Goal: Information Seeking & Learning: Learn about a topic

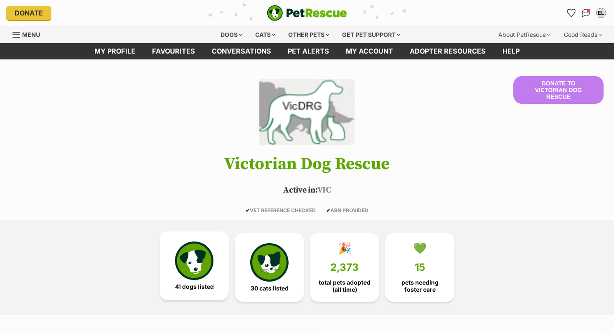
click at [197, 263] on img at bounding box center [194, 260] width 38 height 38
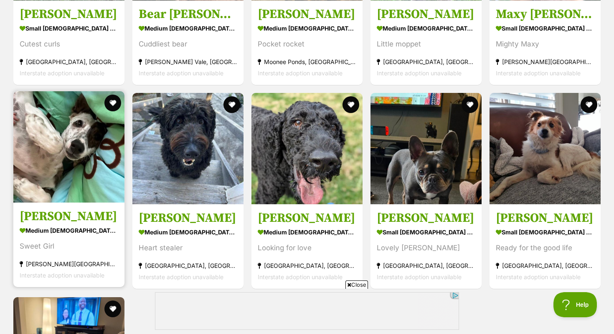
click at [60, 224] on h3 "Dizzy Babbington" at bounding box center [69, 217] width 99 height 16
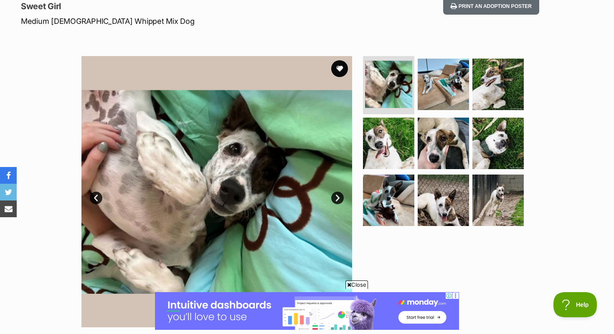
scroll to position [90, 0]
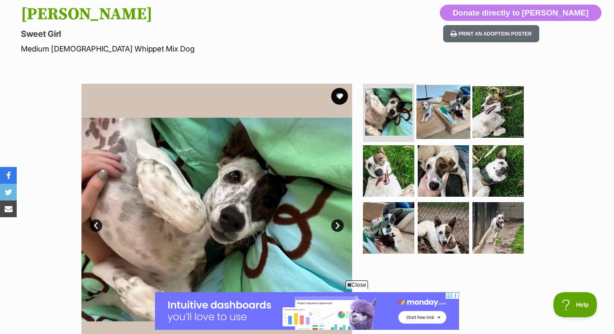
click at [421, 121] on img at bounding box center [444, 111] width 54 height 54
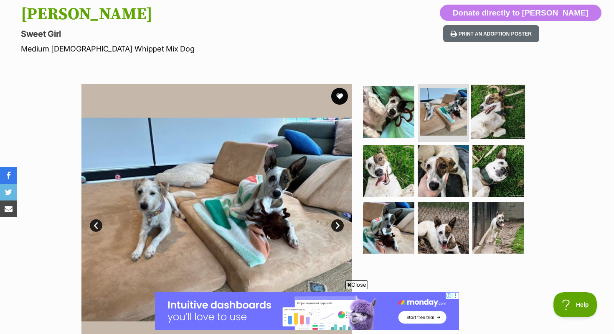
click at [500, 105] on img at bounding box center [499, 111] width 54 height 54
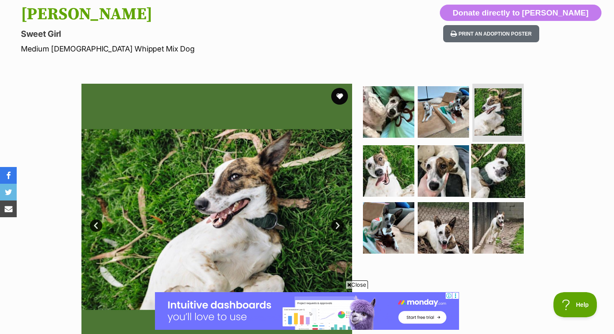
click at [488, 160] on img at bounding box center [499, 171] width 54 height 54
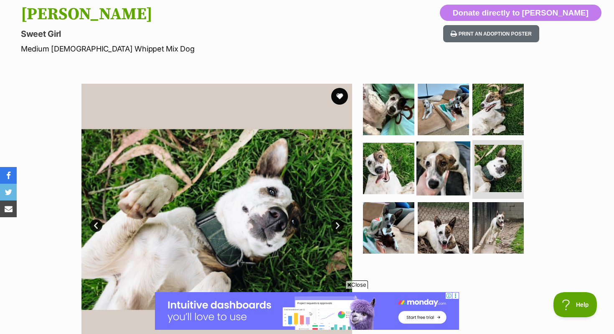
click at [435, 166] on img at bounding box center [444, 168] width 54 height 54
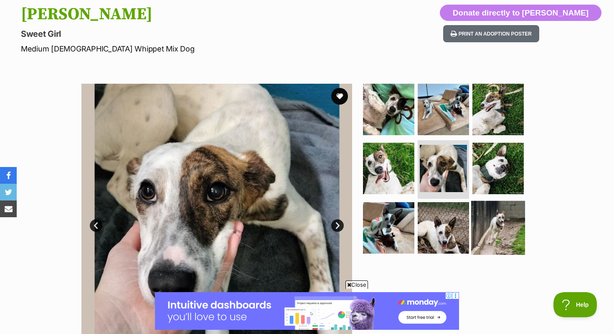
click at [477, 227] on img at bounding box center [499, 228] width 54 height 54
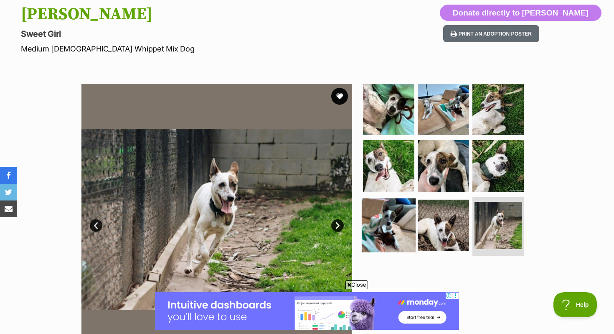
click at [410, 230] on img at bounding box center [389, 225] width 54 height 54
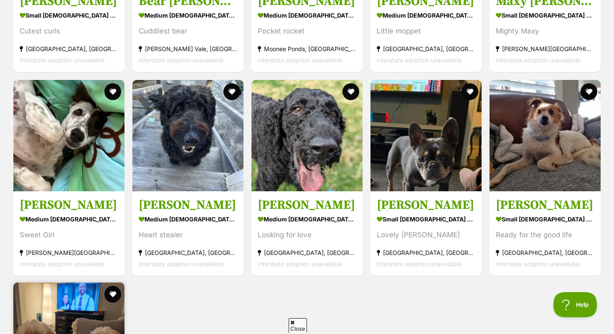
scroll to position [2222, 0]
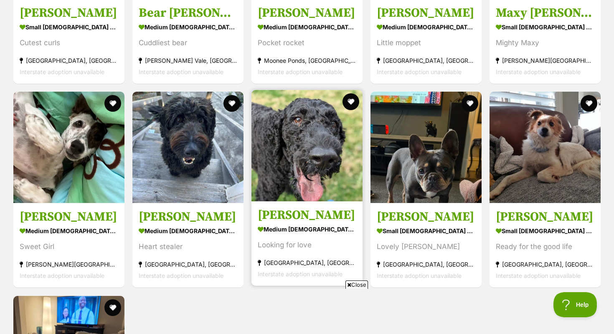
click at [287, 177] on img at bounding box center [307, 145] width 111 height 111
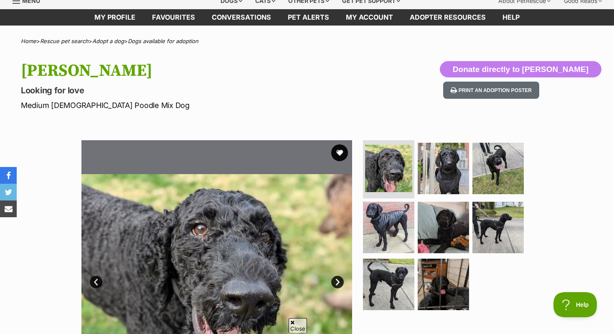
scroll to position [37, 0]
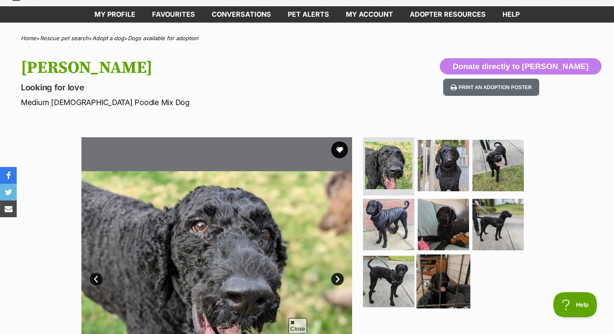
click at [454, 262] on img at bounding box center [444, 281] width 54 height 54
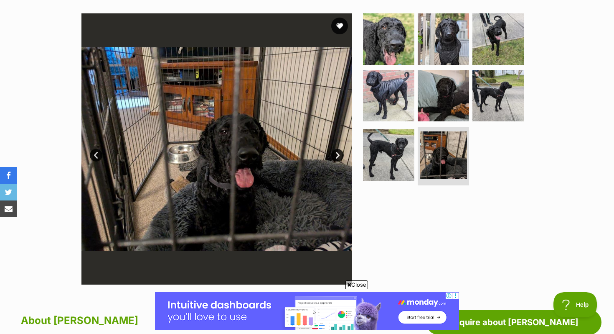
scroll to position [160, 0]
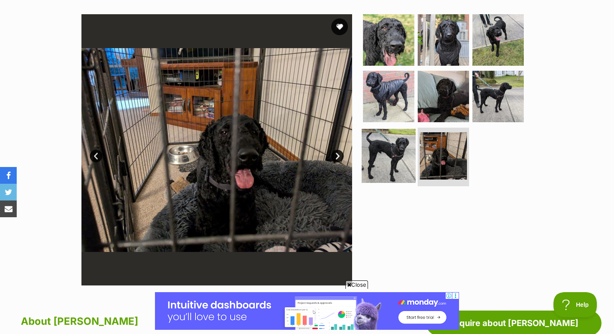
click at [386, 166] on img at bounding box center [389, 156] width 54 height 54
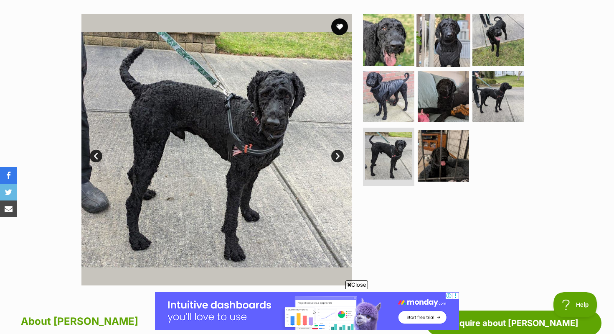
click at [429, 38] on img at bounding box center [444, 40] width 54 height 54
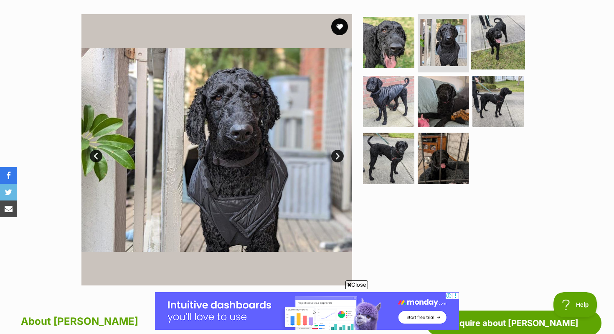
click at [491, 45] on img at bounding box center [499, 42] width 54 height 54
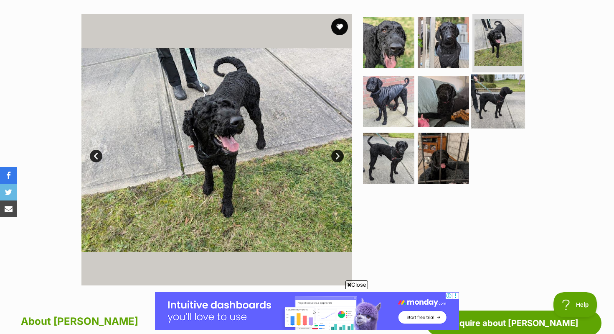
click at [491, 87] on img at bounding box center [499, 101] width 54 height 54
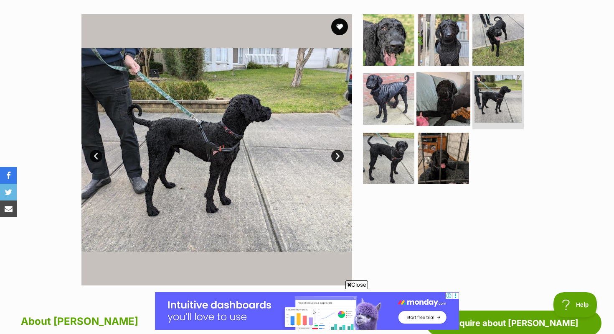
click at [437, 104] on img at bounding box center [444, 99] width 54 height 54
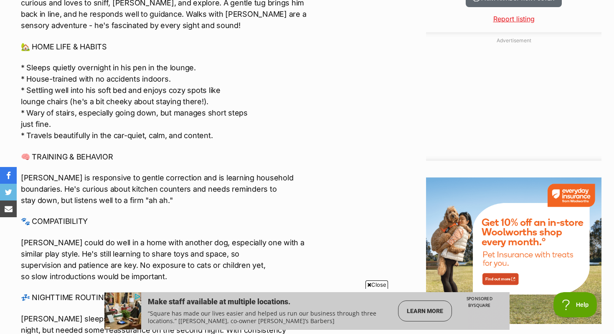
scroll to position [894, 0]
click at [371, 285] on span "Close" at bounding box center [377, 284] width 23 height 8
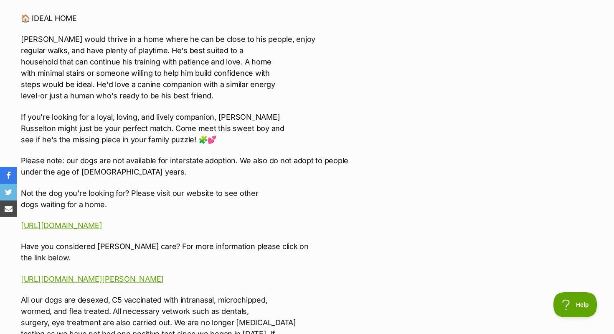
scroll to position [1277, 0]
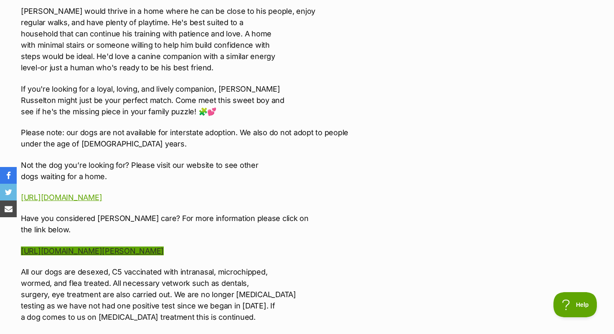
click at [164, 250] on link "[URL][DOMAIN_NAME][PERSON_NAME]" at bounding box center [92, 250] width 143 height 9
